Goal: Information Seeking & Learning: Learn about a topic

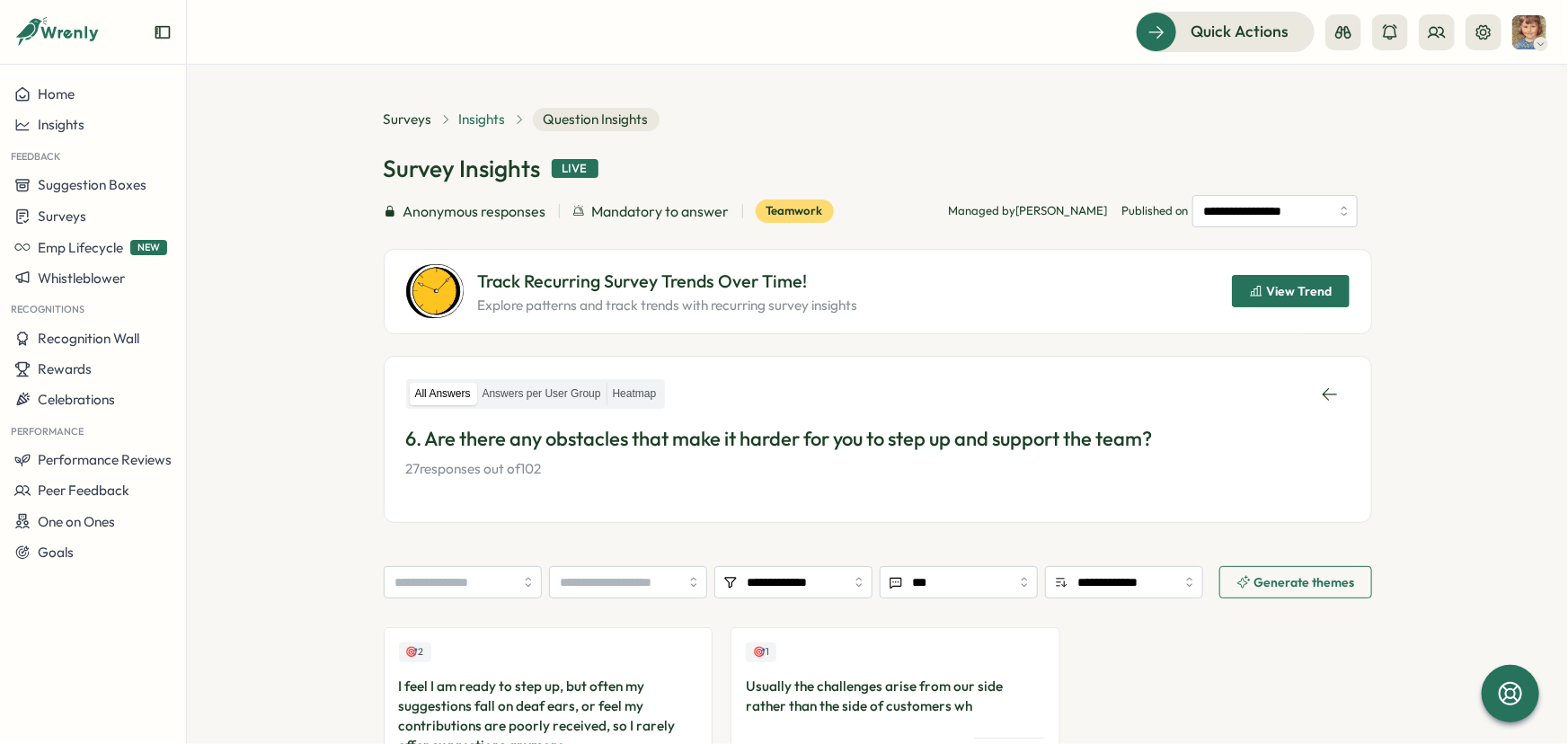
click at [482, 120] on span "Insights" at bounding box center [482, 120] width 47 height 20
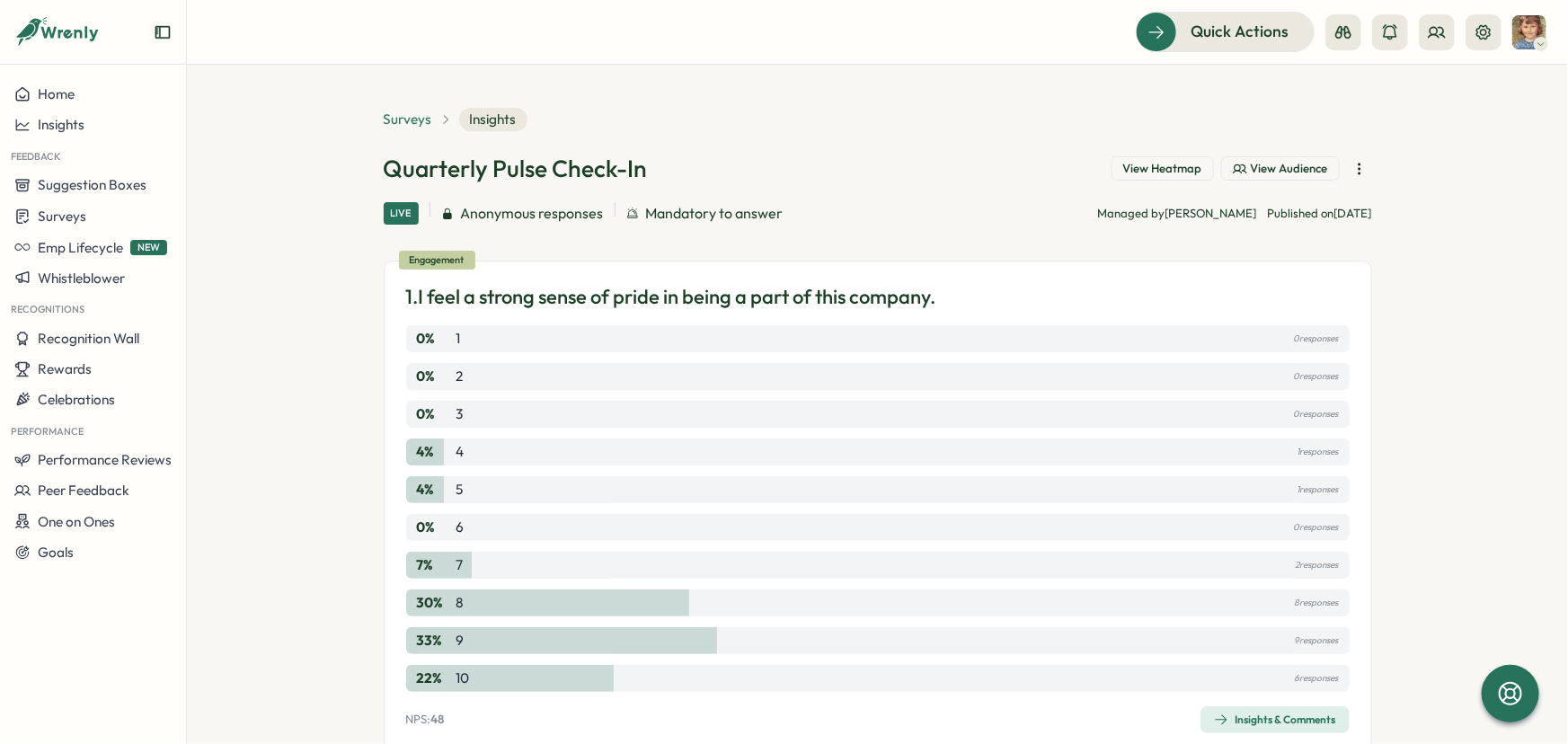
click at [414, 120] on span "Surveys" at bounding box center [408, 120] width 49 height 20
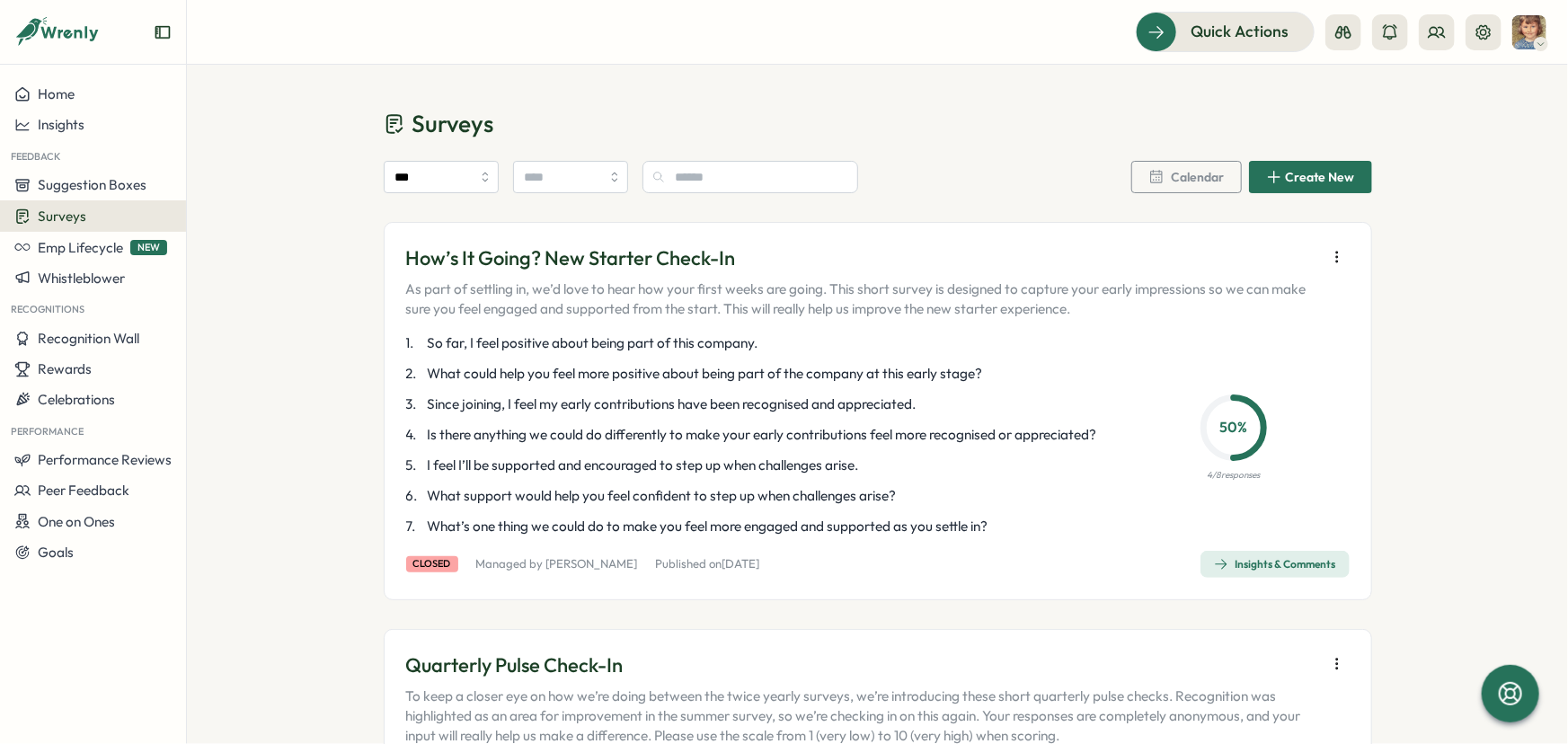
click at [1275, 571] on div "Insights & Comments" at bounding box center [1274, 564] width 122 height 14
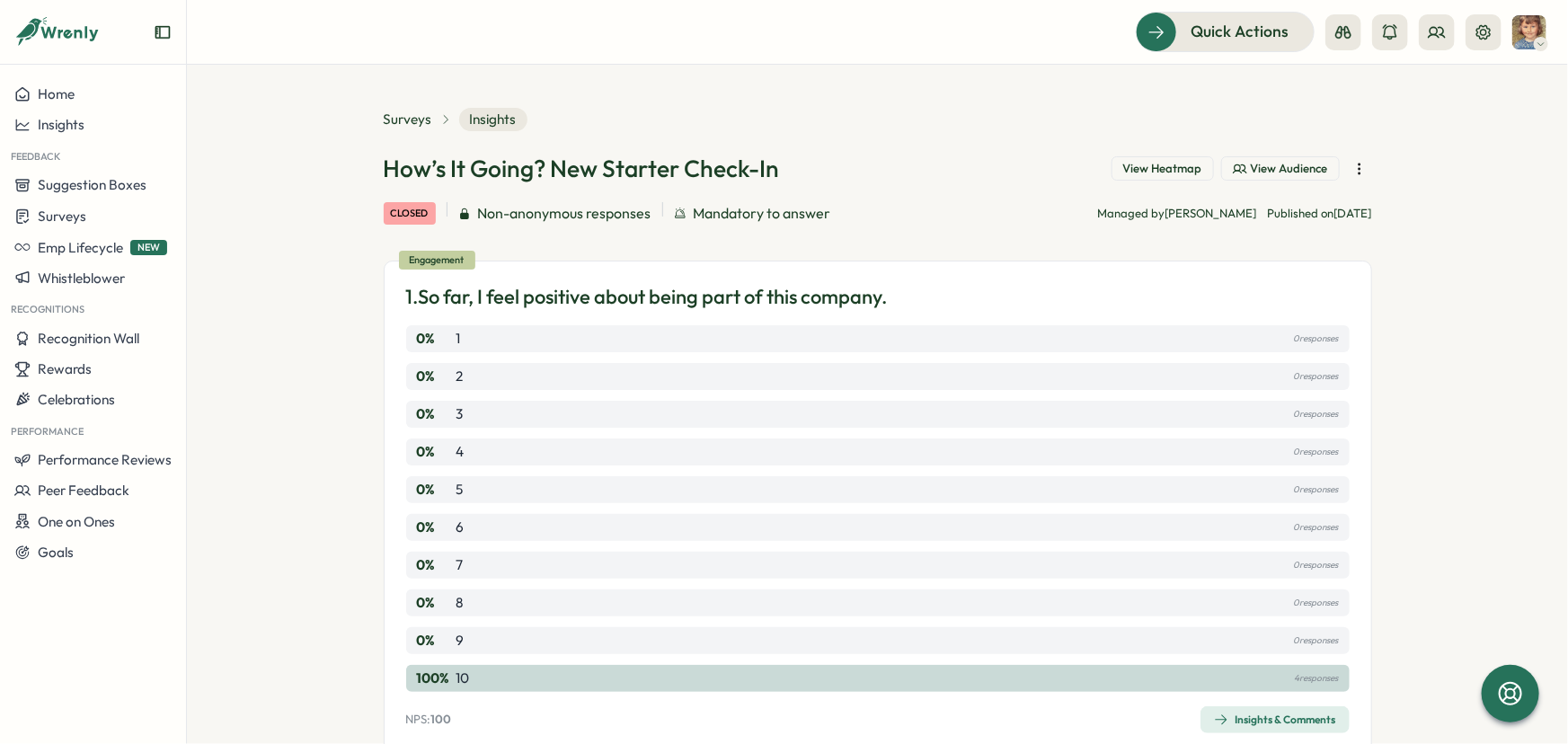
click at [1177, 164] on span "View Heatmap" at bounding box center [1162, 169] width 79 height 16
